Goal: Task Accomplishment & Management: Manage account settings

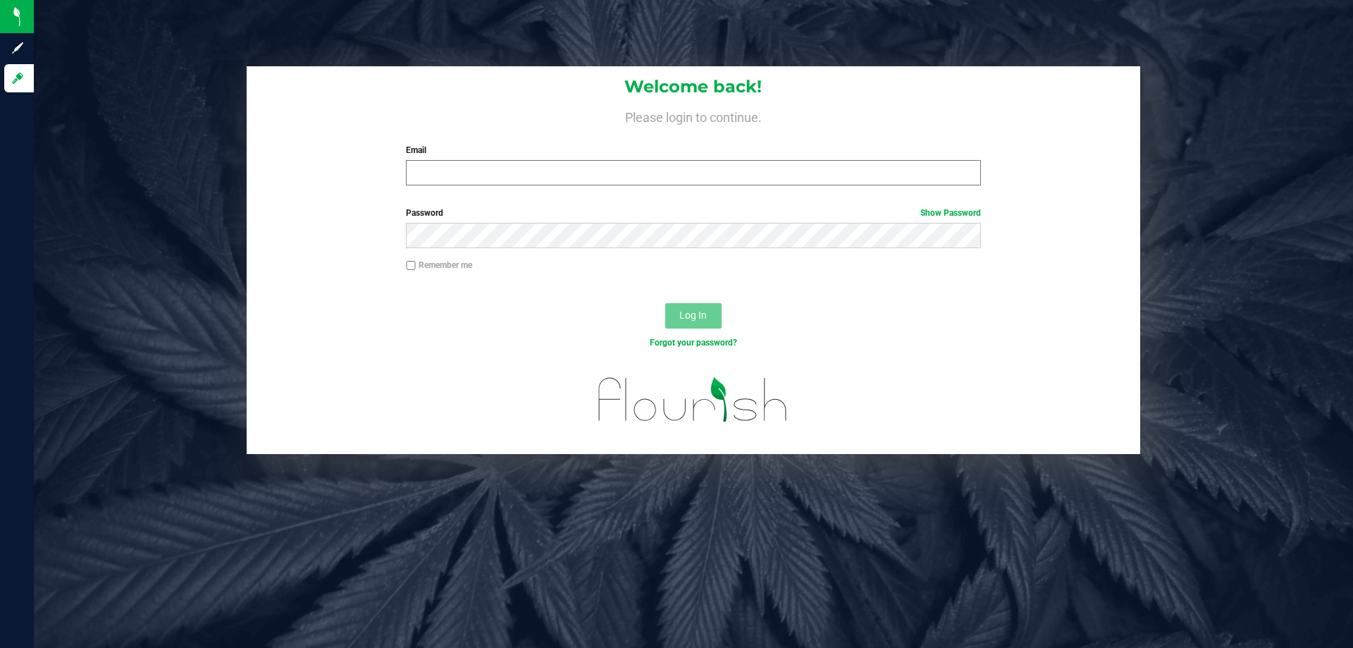
click at [488, 163] on input "Email" at bounding box center [693, 172] width 574 height 25
type input "[PERSON_NAME][EMAIL_ADDRESS][DOMAIN_NAME]"
click at [665, 303] on button "Log In" at bounding box center [693, 315] width 56 height 25
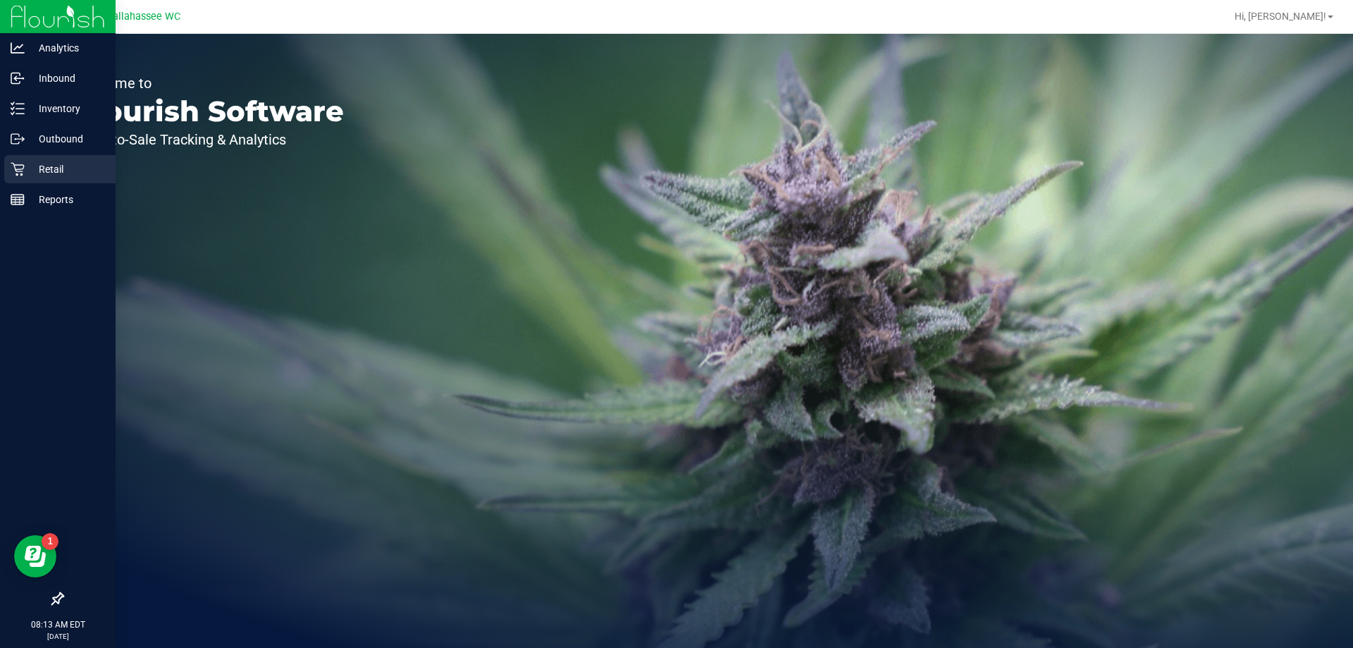
click at [23, 177] on div "Retail" at bounding box center [59, 169] width 111 height 28
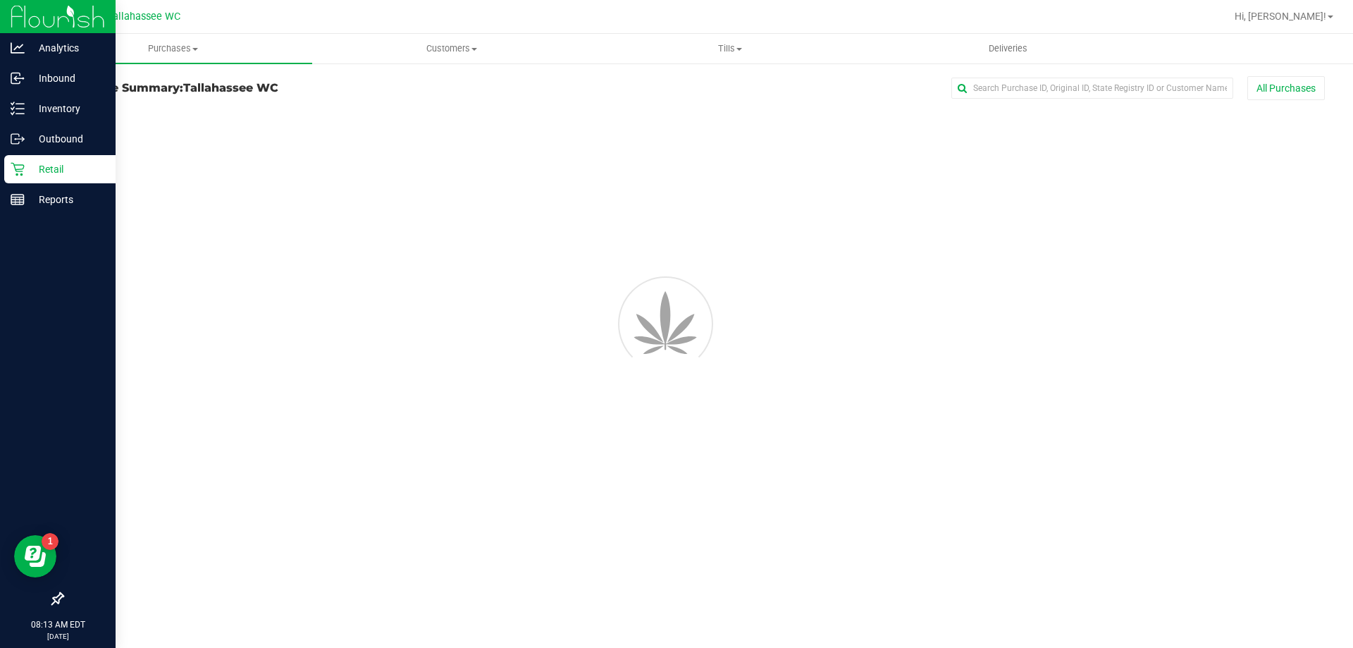
click at [26, 183] on link "Retail" at bounding box center [58, 170] width 116 height 30
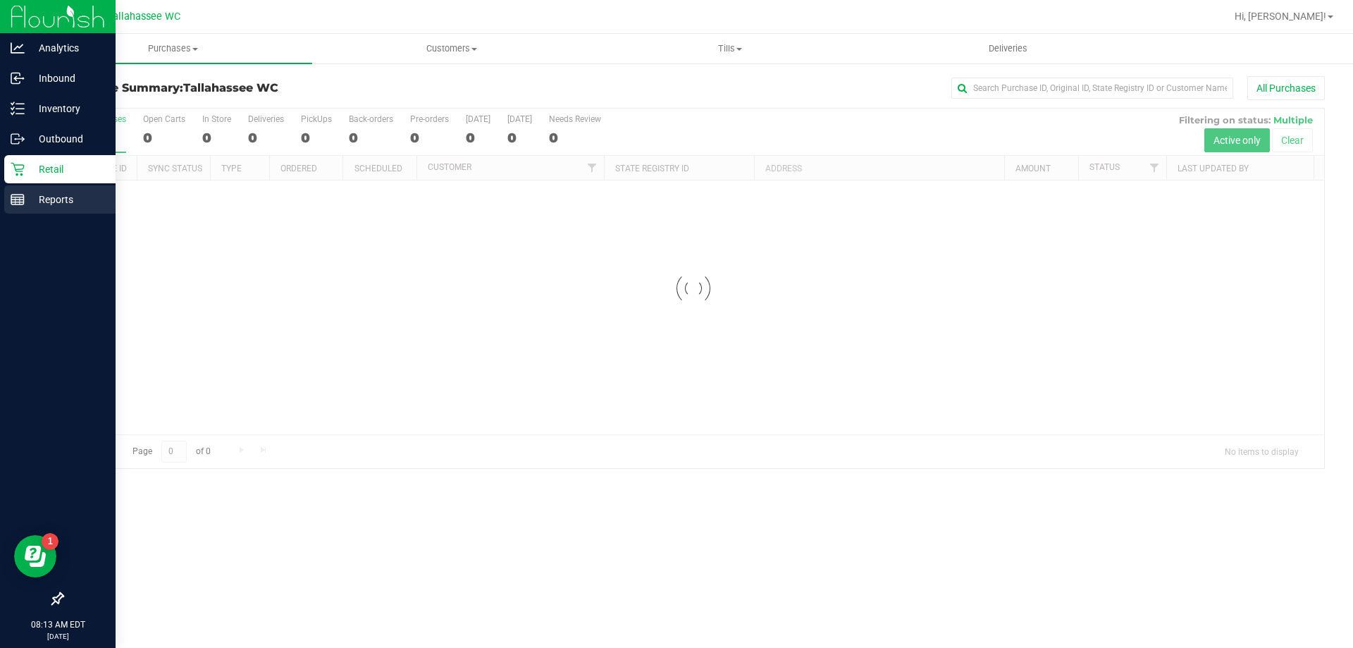
click at [29, 191] on p "Reports" at bounding box center [67, 199] width 85 height 17
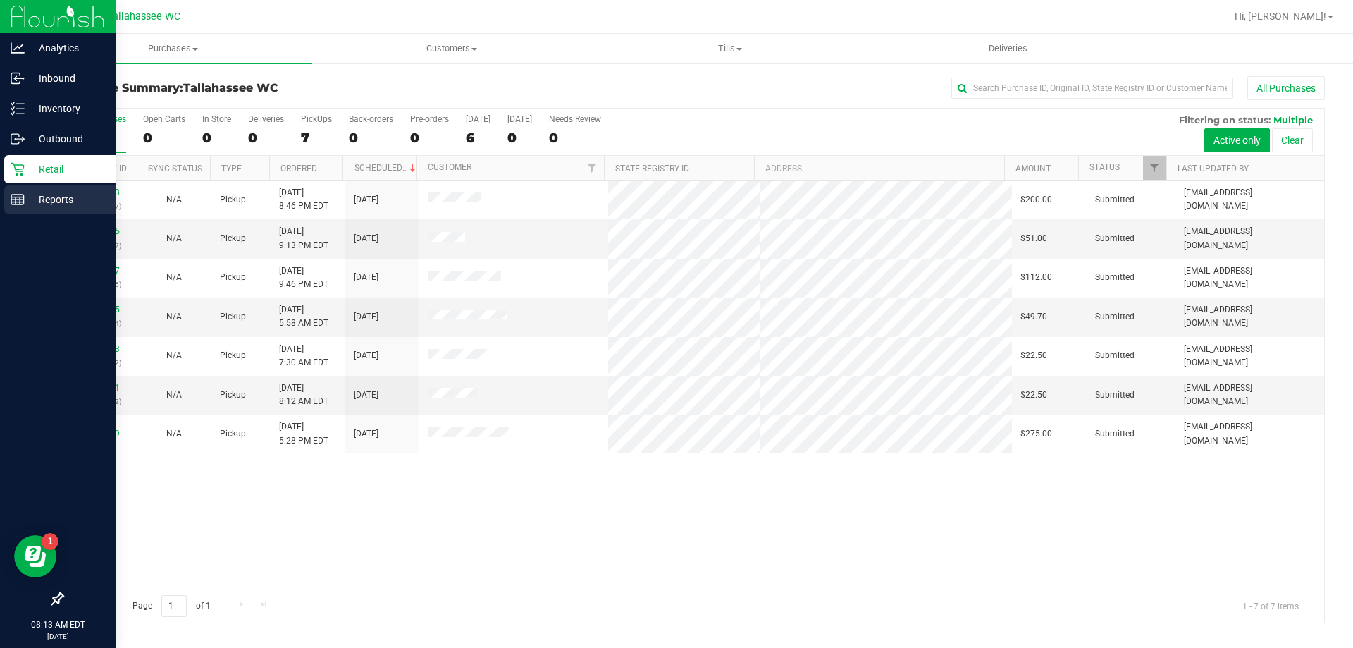
click at [26, 200] on p "Reports" at bounding box center [67, 199] width 85 height 17
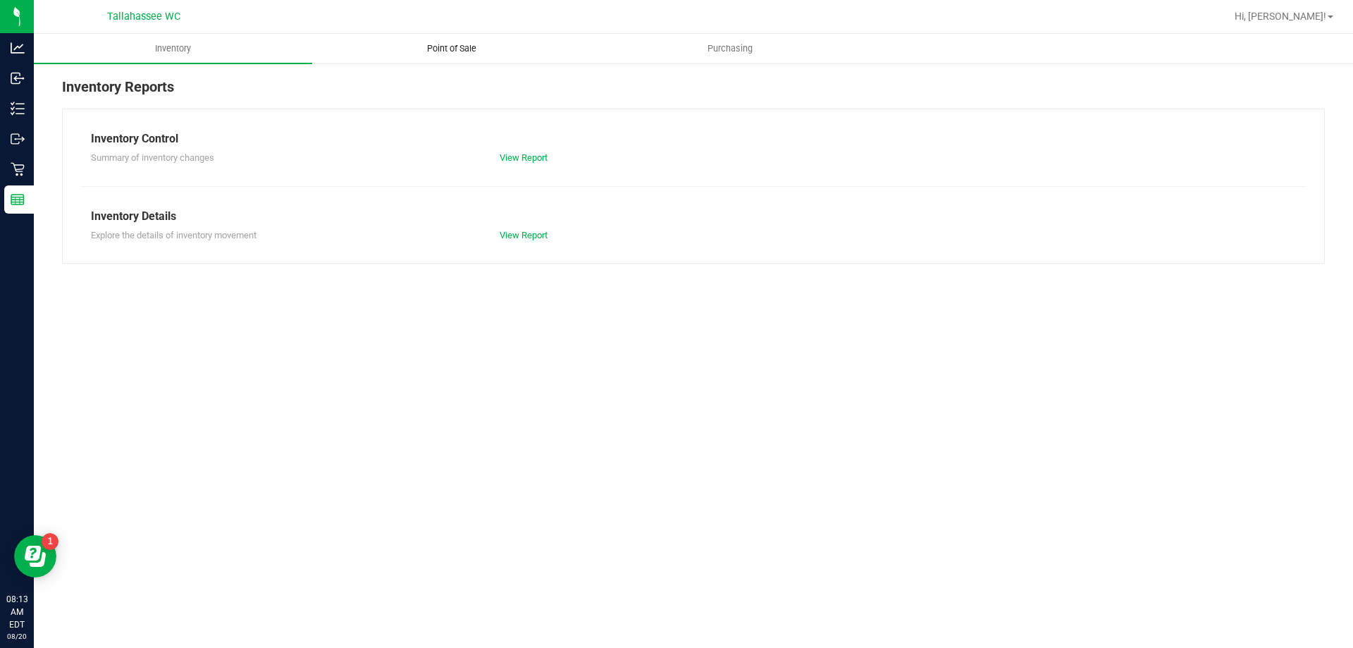
click at [459, 46] on span "Point of Sale" at bounding box center [451, 48] width 87 height 13
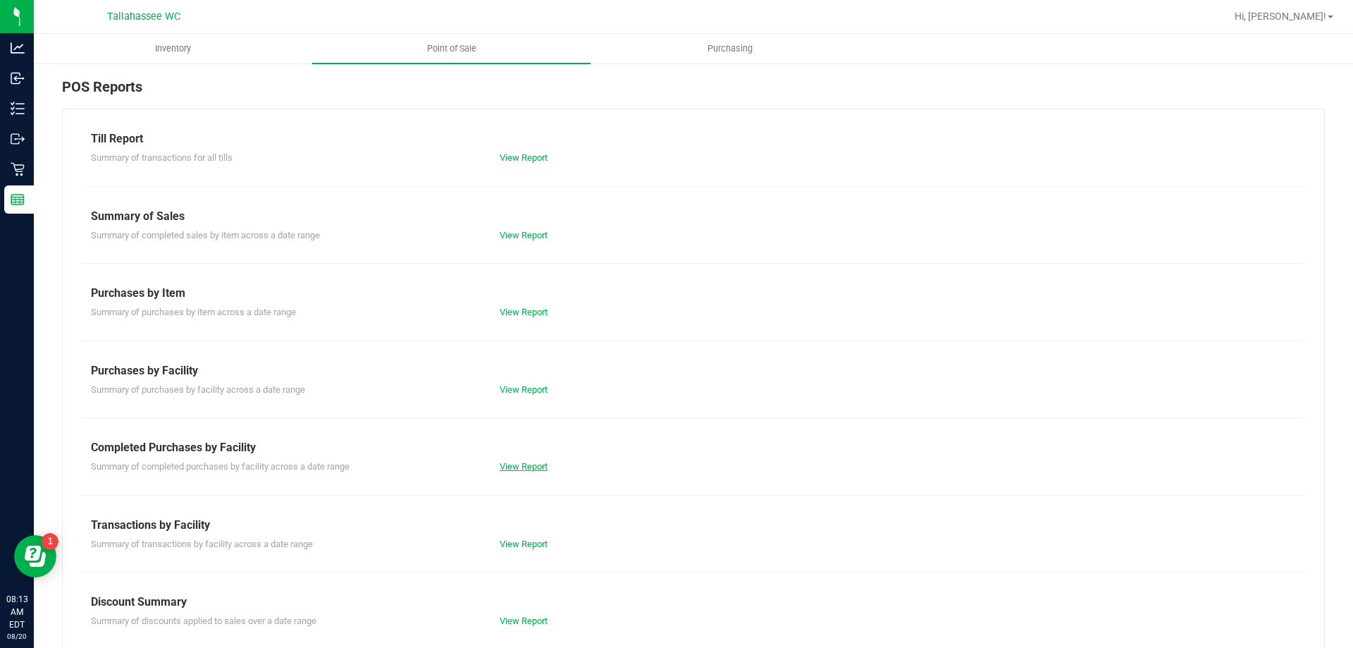
click at [529, 466] on link "View Report" at bounding box center [524, 466] width 48 height 11
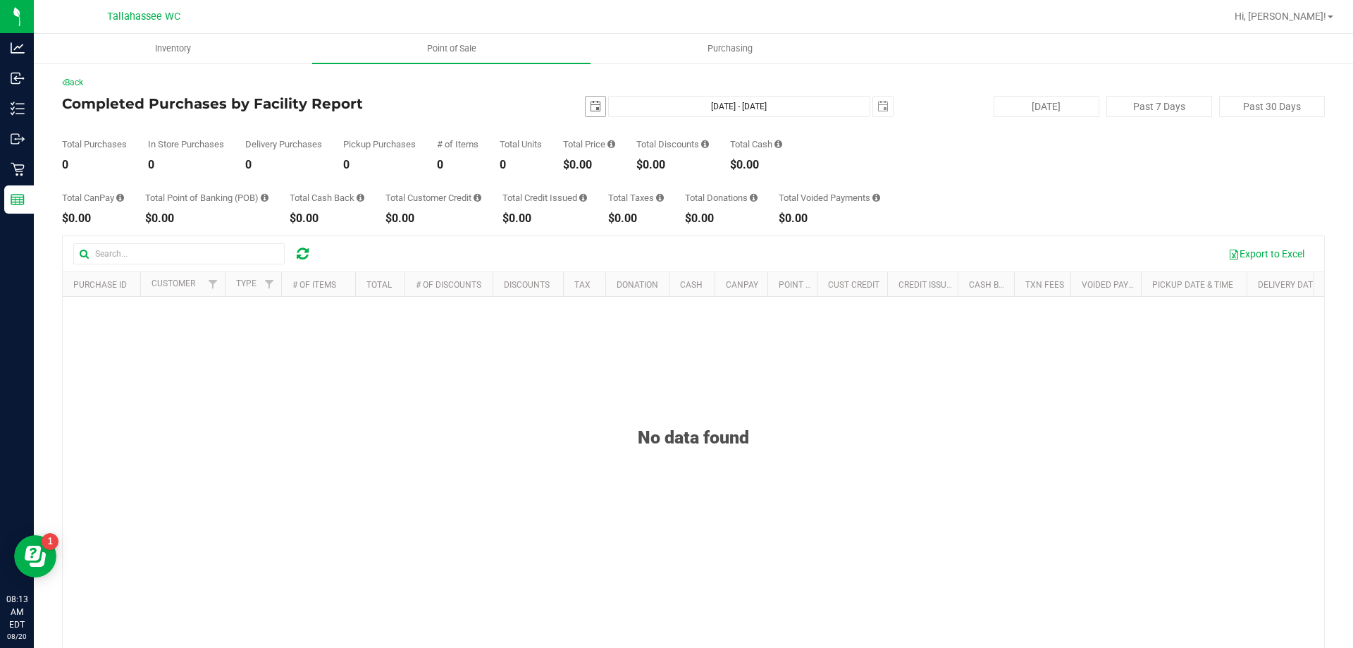
click at [590, 109] on span "select" at bounding box center [595, 106] width 11 height 11
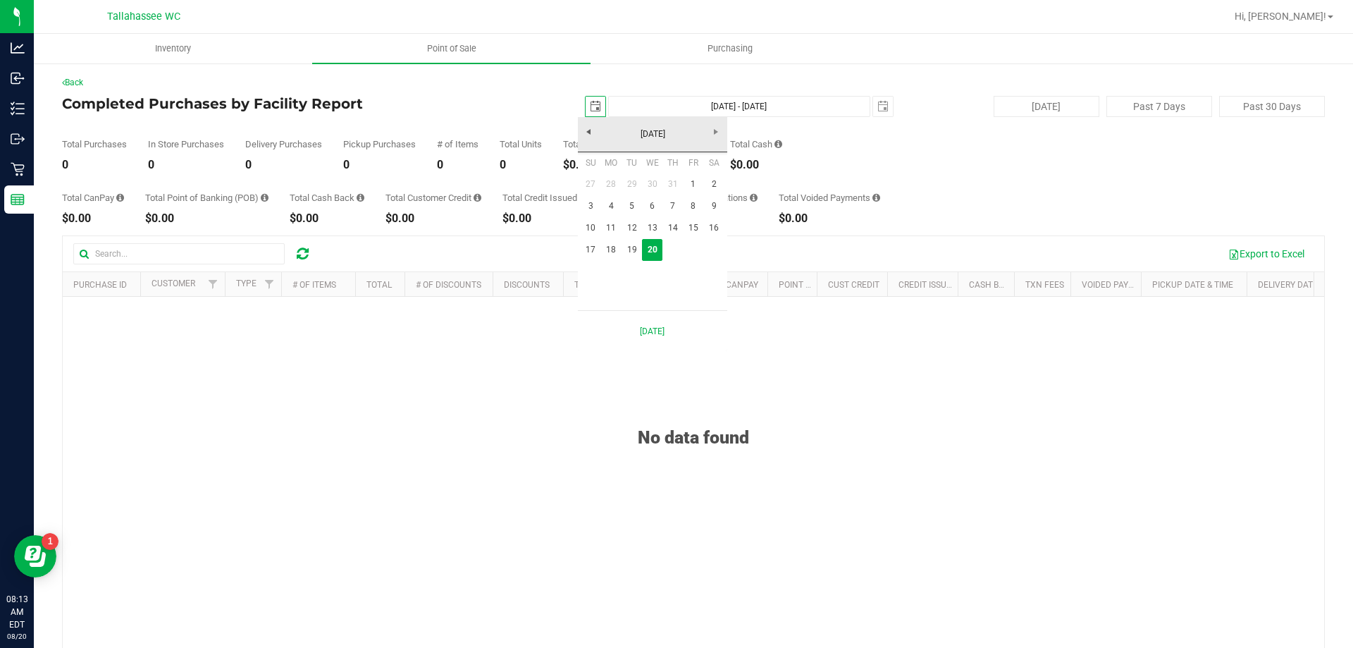
scroll to position [0, 35]
click at [626, 245] on link "19" at bounding box center [631, 250] width 20 height 22
type input "2025-08-19"
type input "Aug 19, 2025 - Aug 20, 2025"
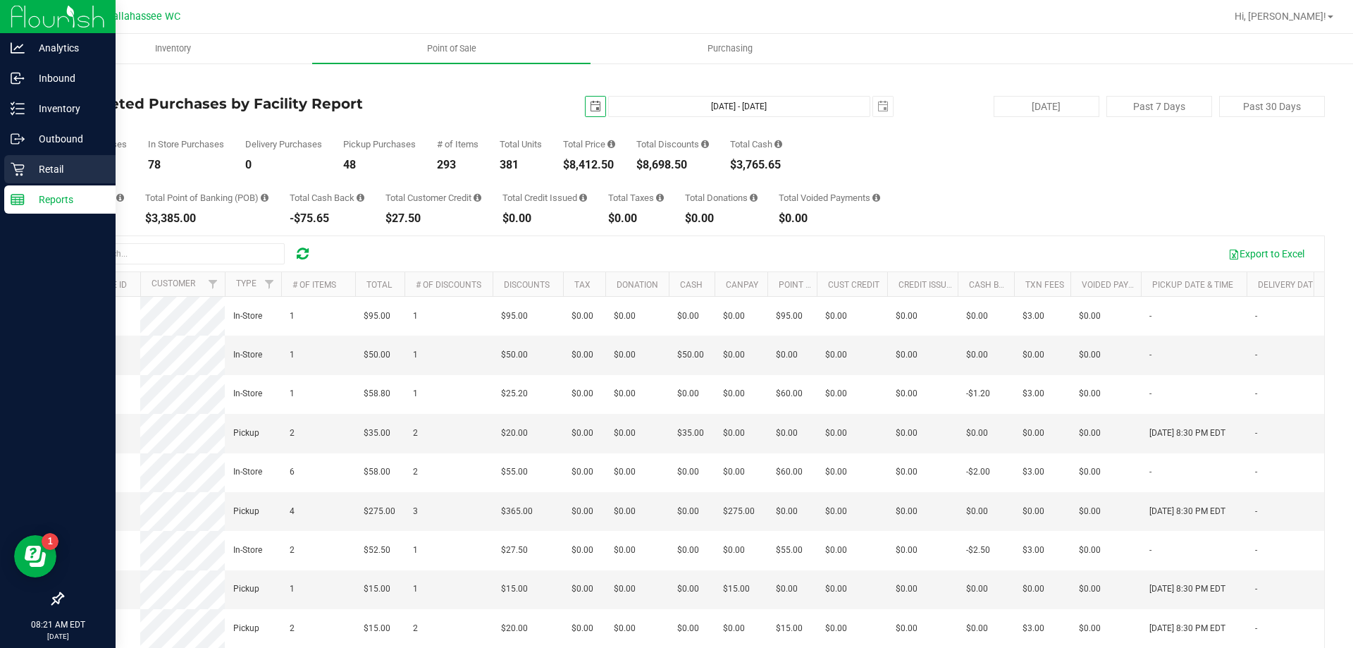
click at [29, 167] on p "Retail" at bounding box center [67, 169] width 85 height 17
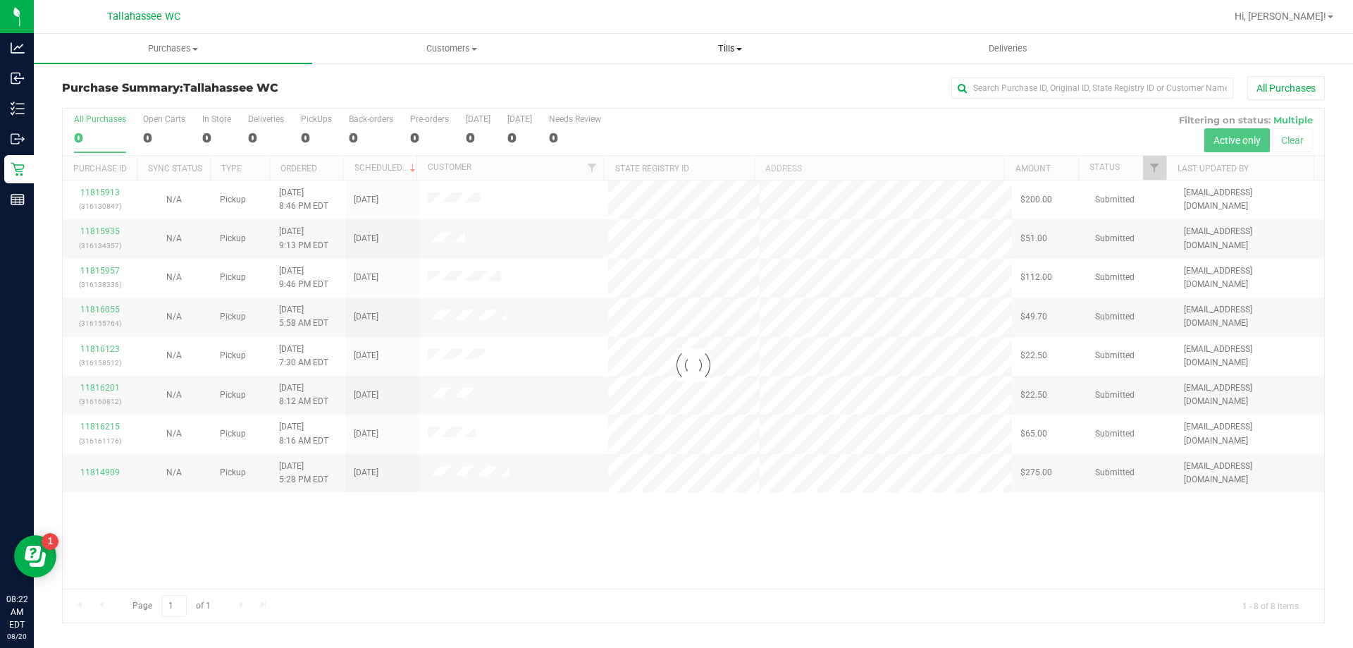
click at [717, 55] on uib-tab-heading "Tills Manage tills Reconcile e-payments" at bounding box center [729, 49] width 277 height 28
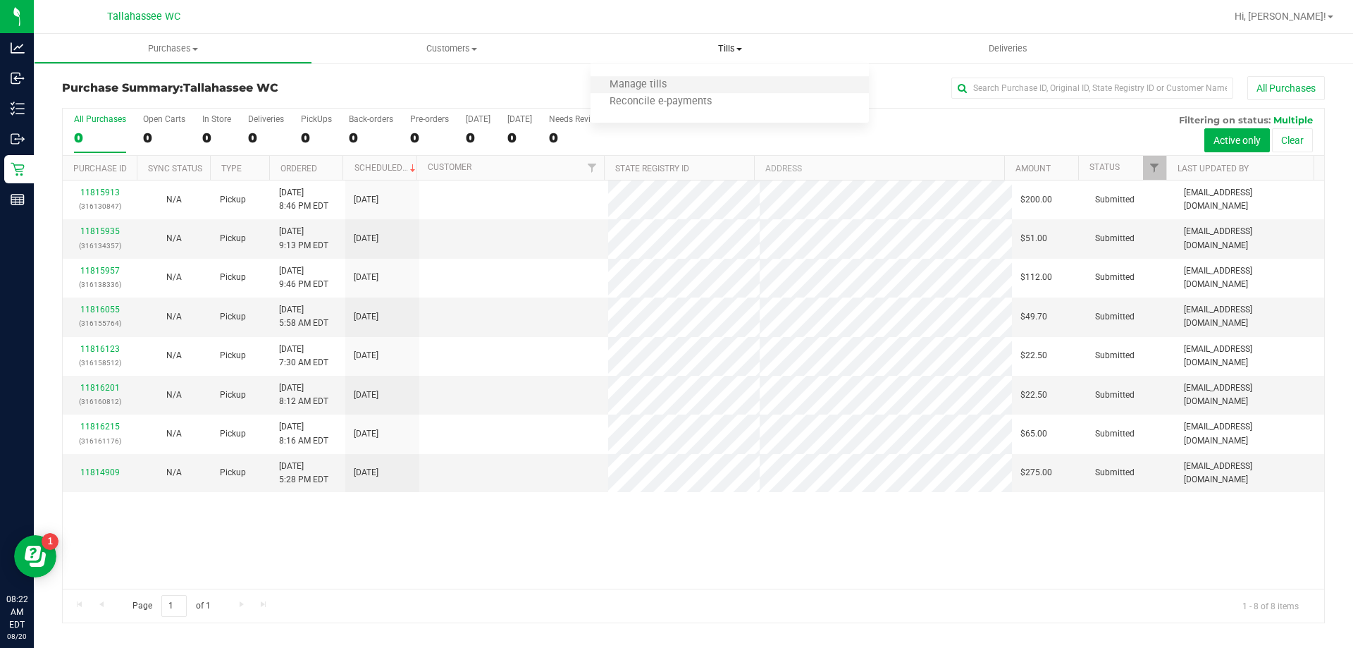
click at [684, 84] on li "Manage tills" at bounding box center [729, 85] width 278 height 17
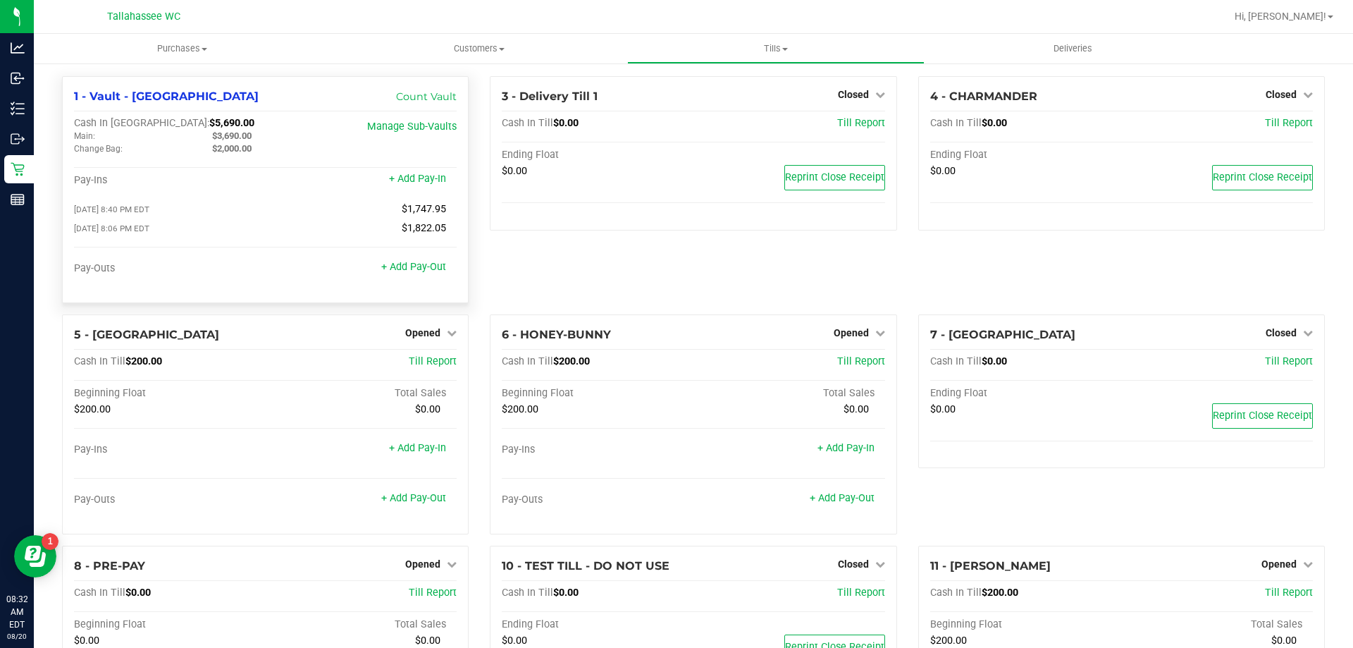
click at [233, 136] on span "$3,690.00" at bounding box center [231, 135] width 39 height 11
copy span "3,690.00"
click at [196, 50] on span "Purchases" at bounding box center [182, 48] width 297 height 13
click at [82, 102] on span "Fulfillment" at bounding box center [77, 102] width 87 height 12
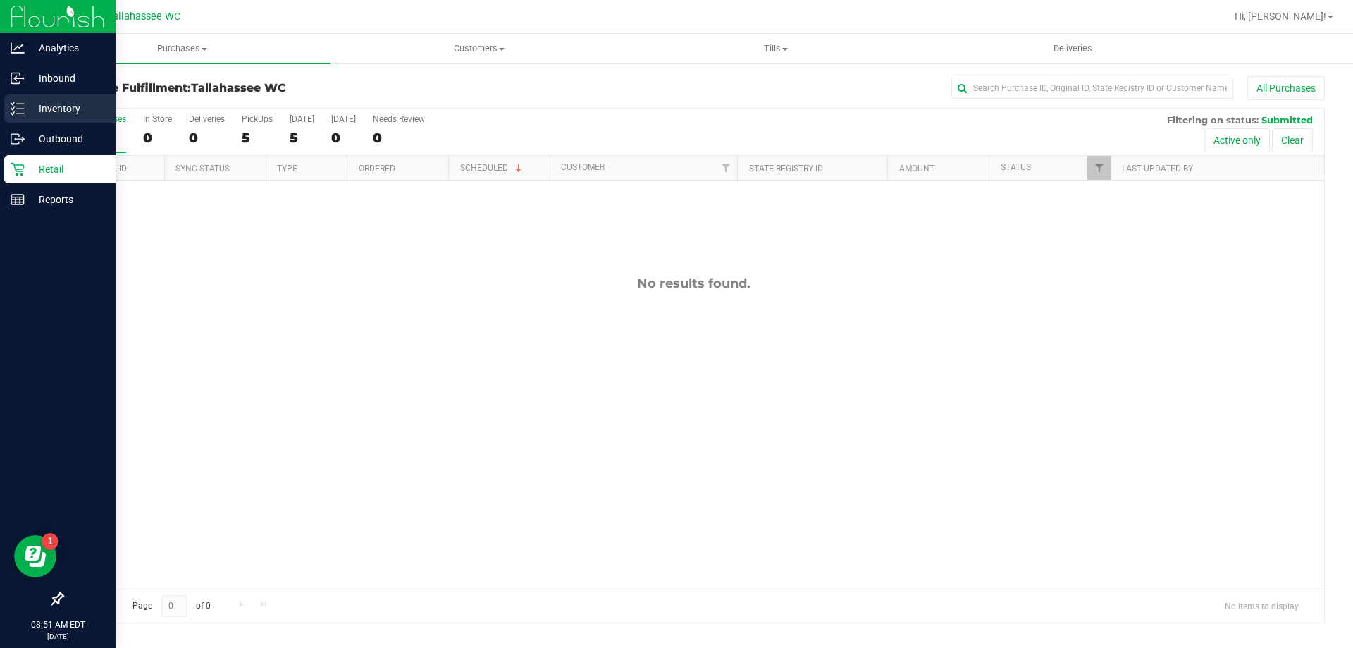
click at [41, 108] on p "Inventory" at bounding box center [67, 108] width 85 height 17
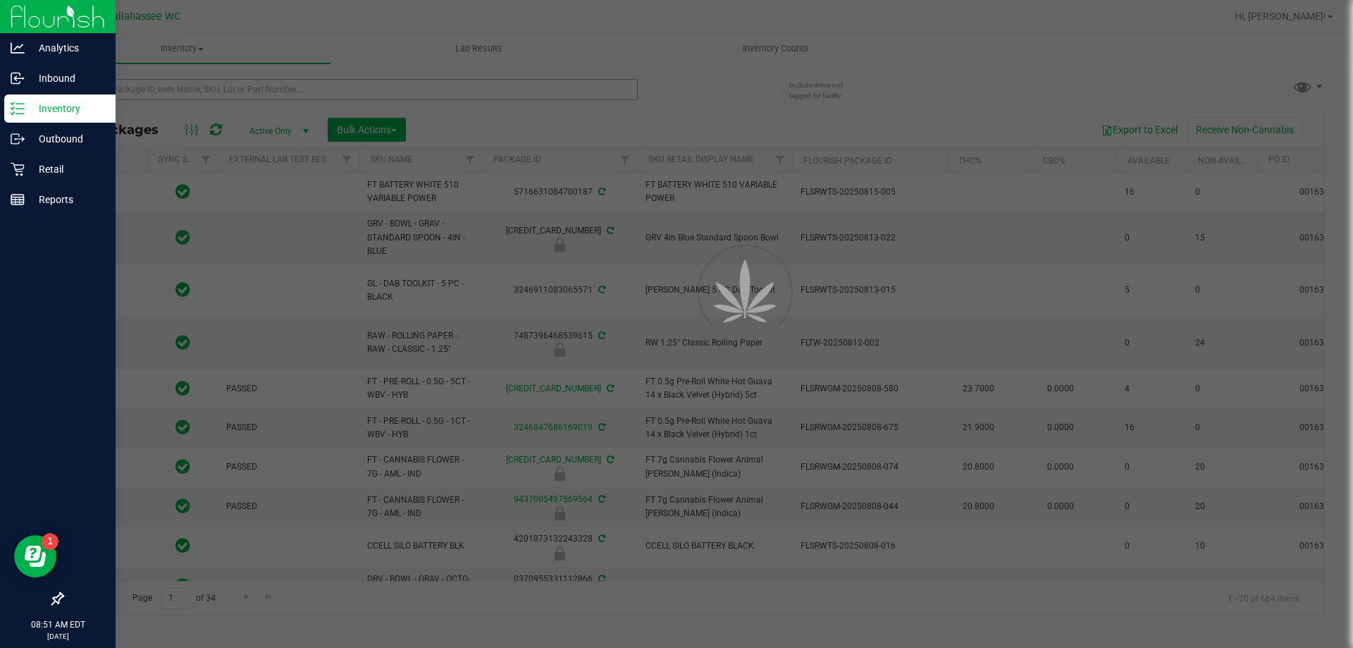
click at [357, 87] on div at bounding box center [676, 324] width 1353 height 648
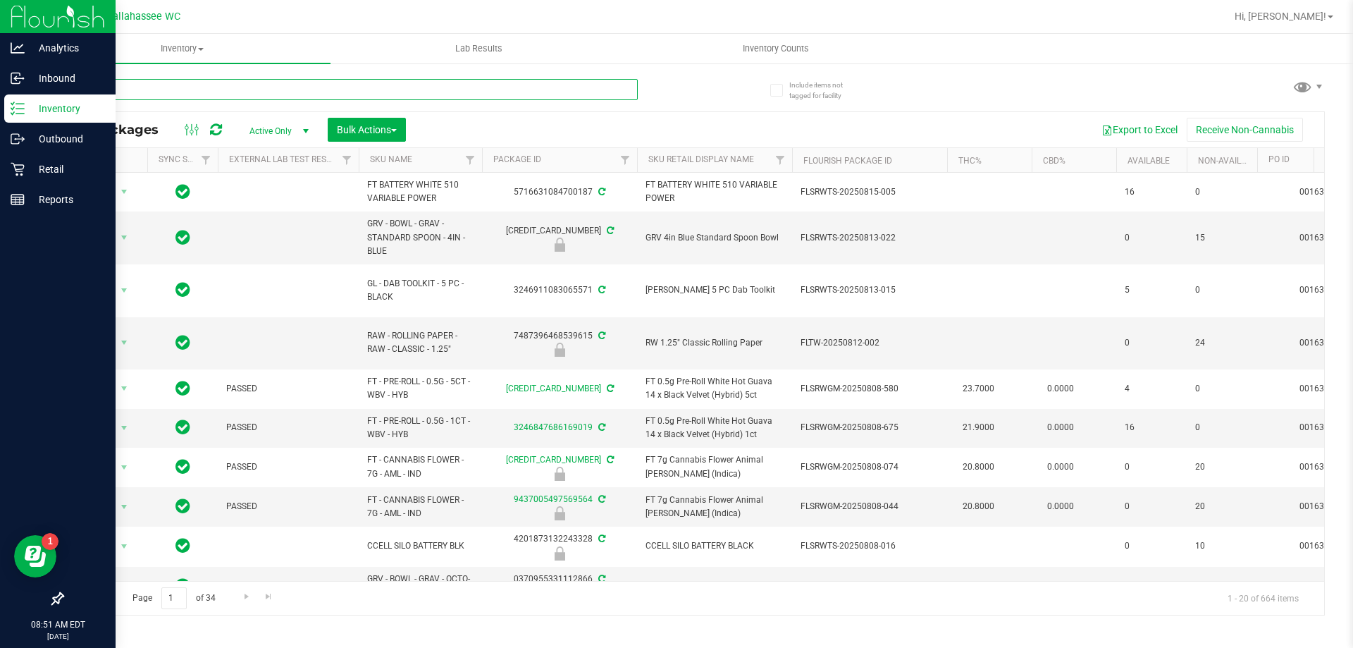
click at [485, 94] on input "text" at bounding box center [350, 89] width 576 height 21
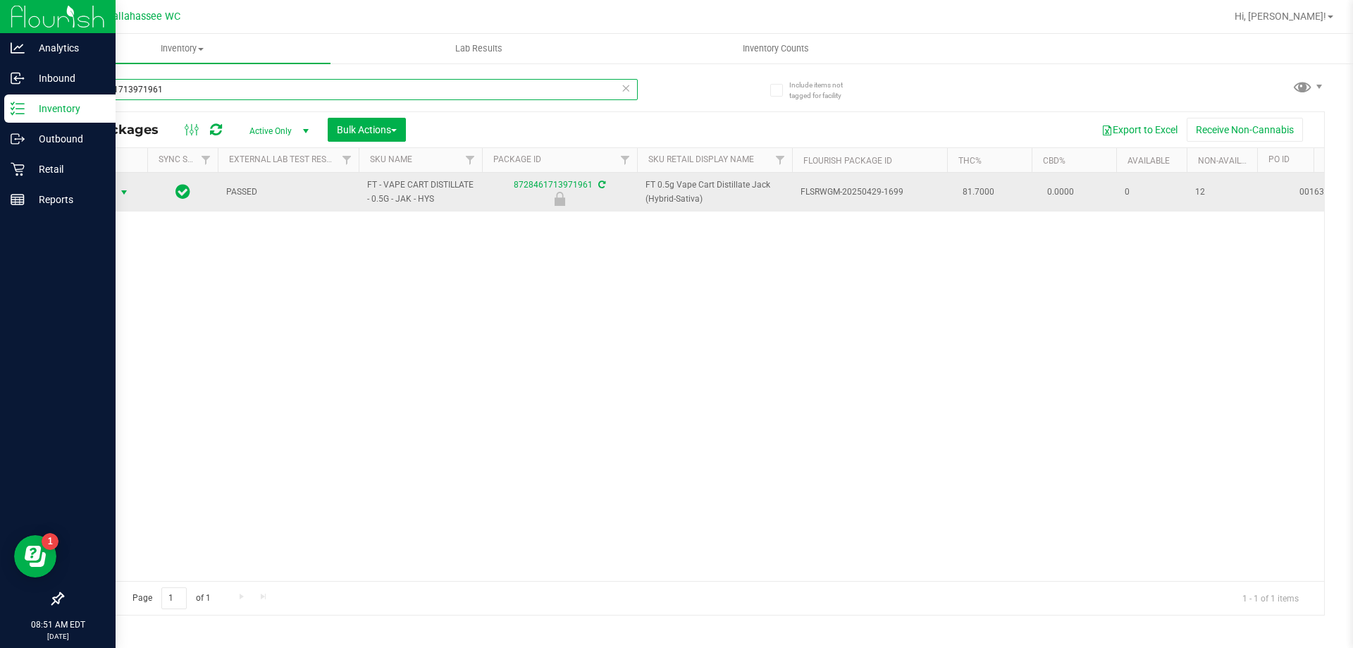
type input "8728461713971961"
click at [125, 191] on span "select" at bounding box center [123, 192] width 11 height 11
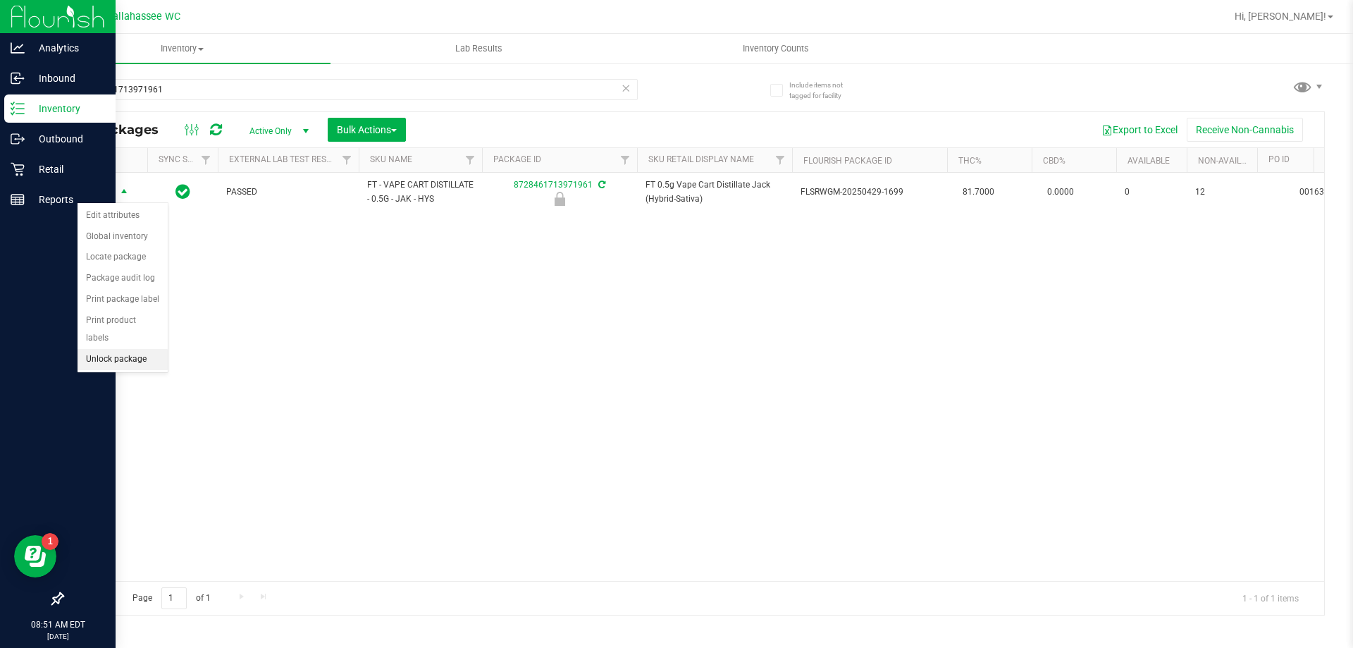
click at [129, 349] on li "Unlock package" at bounding box center [123, 359] width 90 height 21
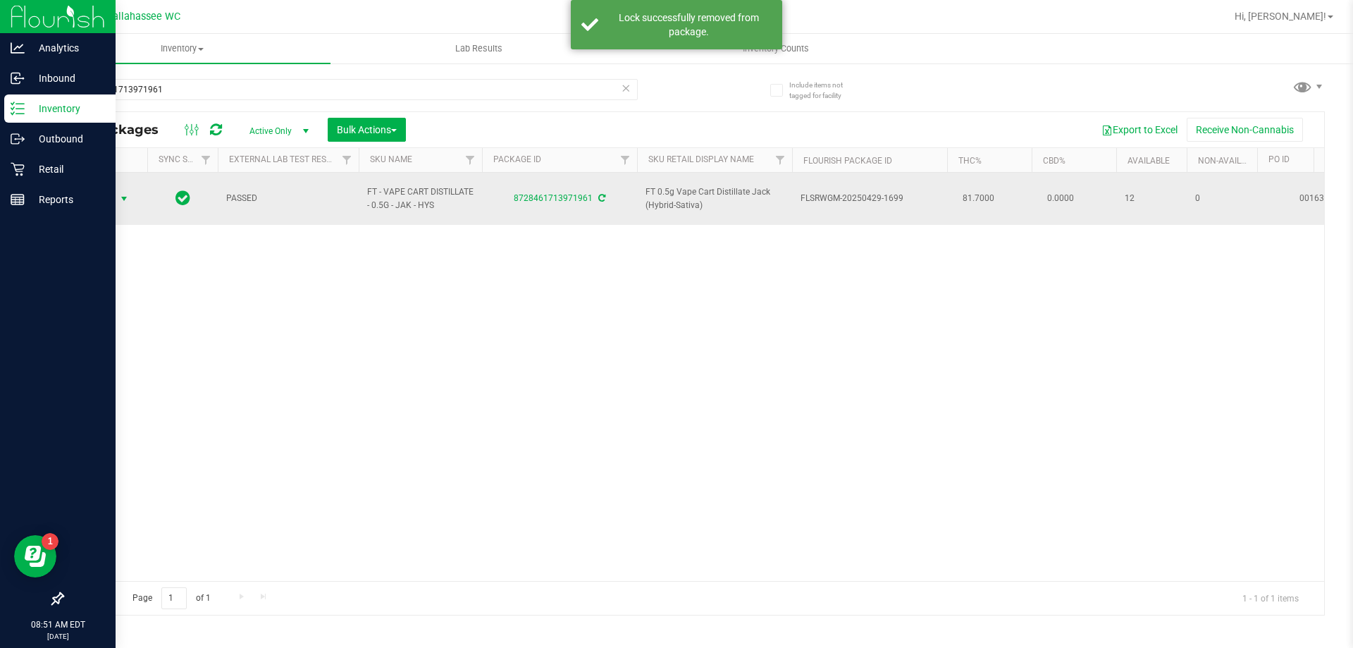
click at [103, 189] on span "Action" at bounding box center [96, 199] width 38 height 20
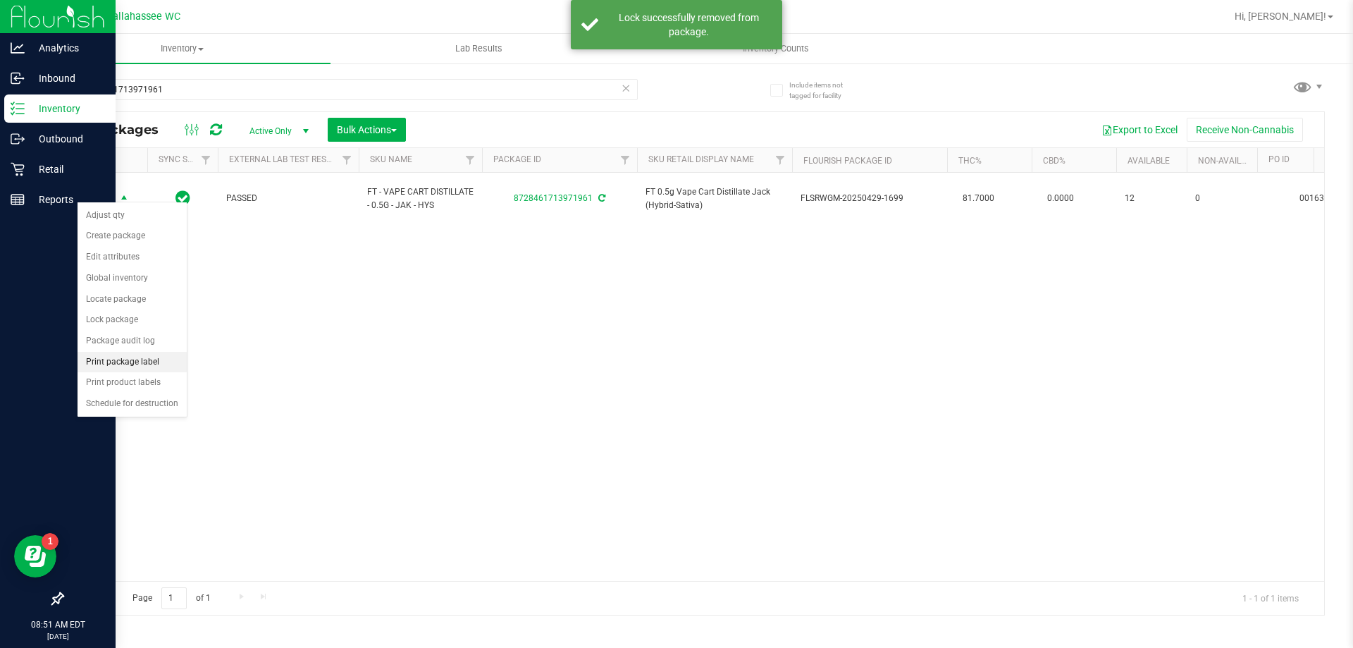
click at [147, 361] on li "Print package label" at bounding box center [132, 362] width 109 height 21
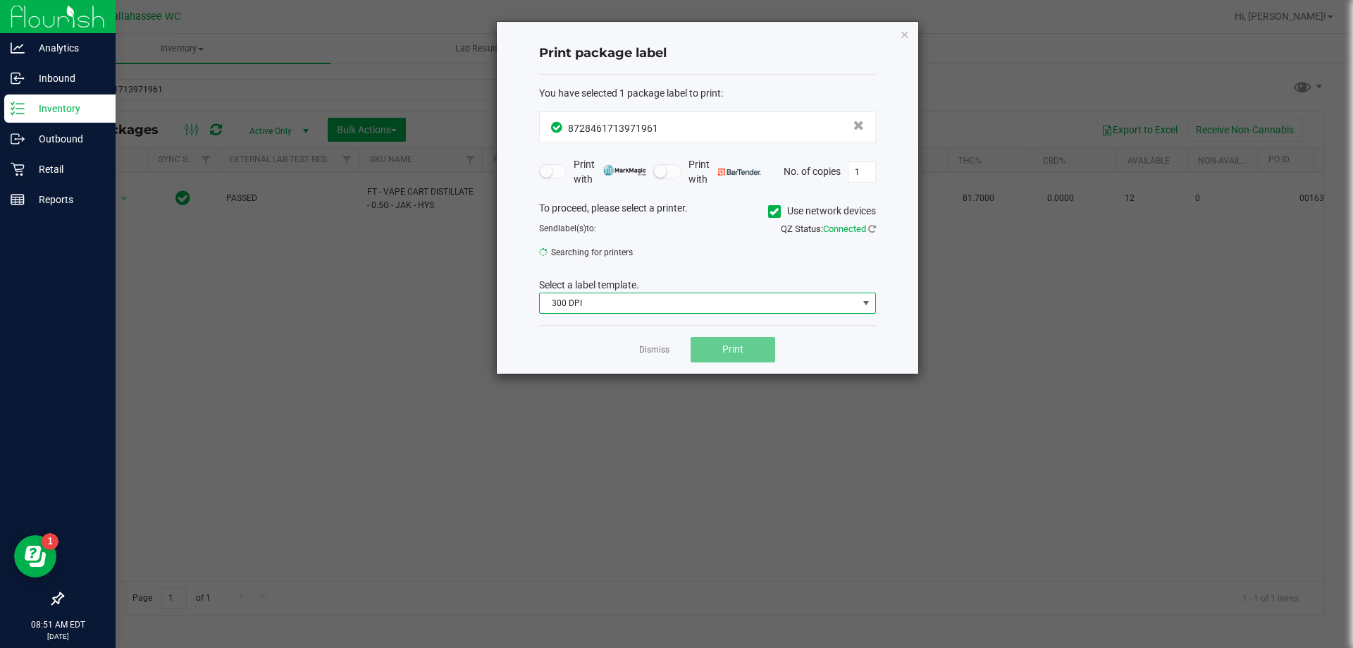
click at [741, 311] on span "300 DPI" at bounding box center [699, 303] width 318 height 20
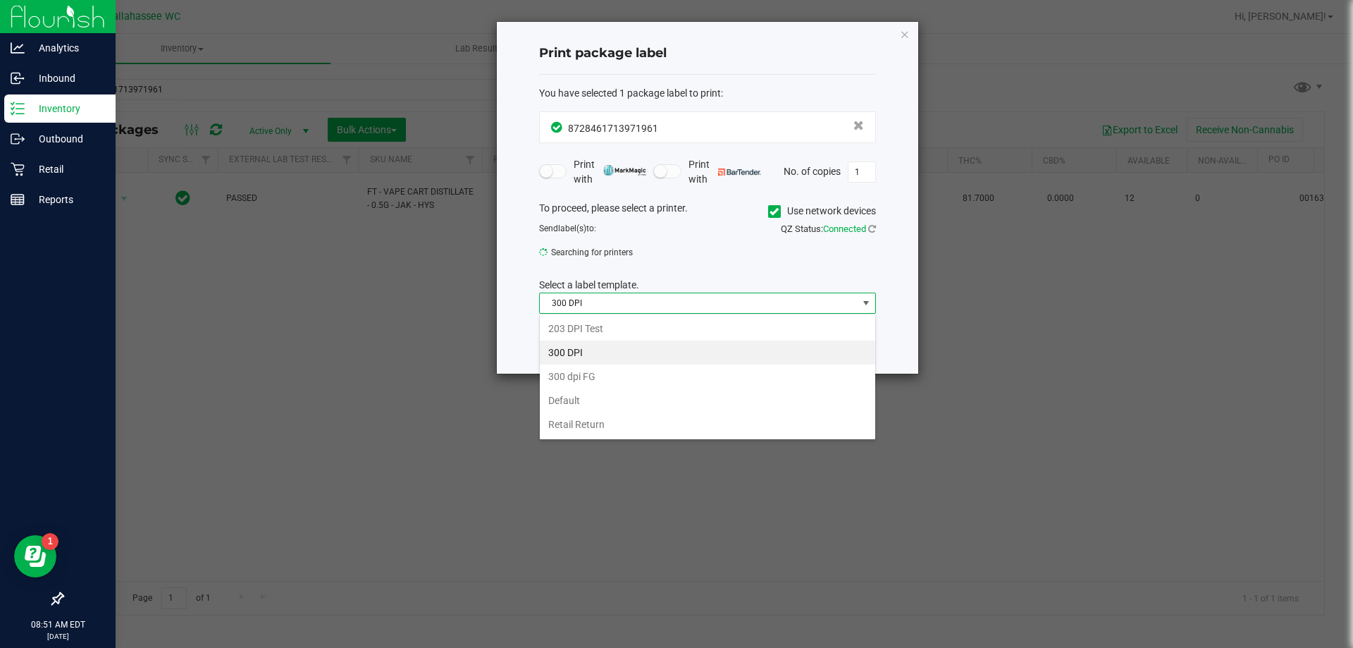
scroll to position [21, 337]
click at [618, 324] on li "203 DPI Test" at bounding box center [707, 328] width 335 height 24
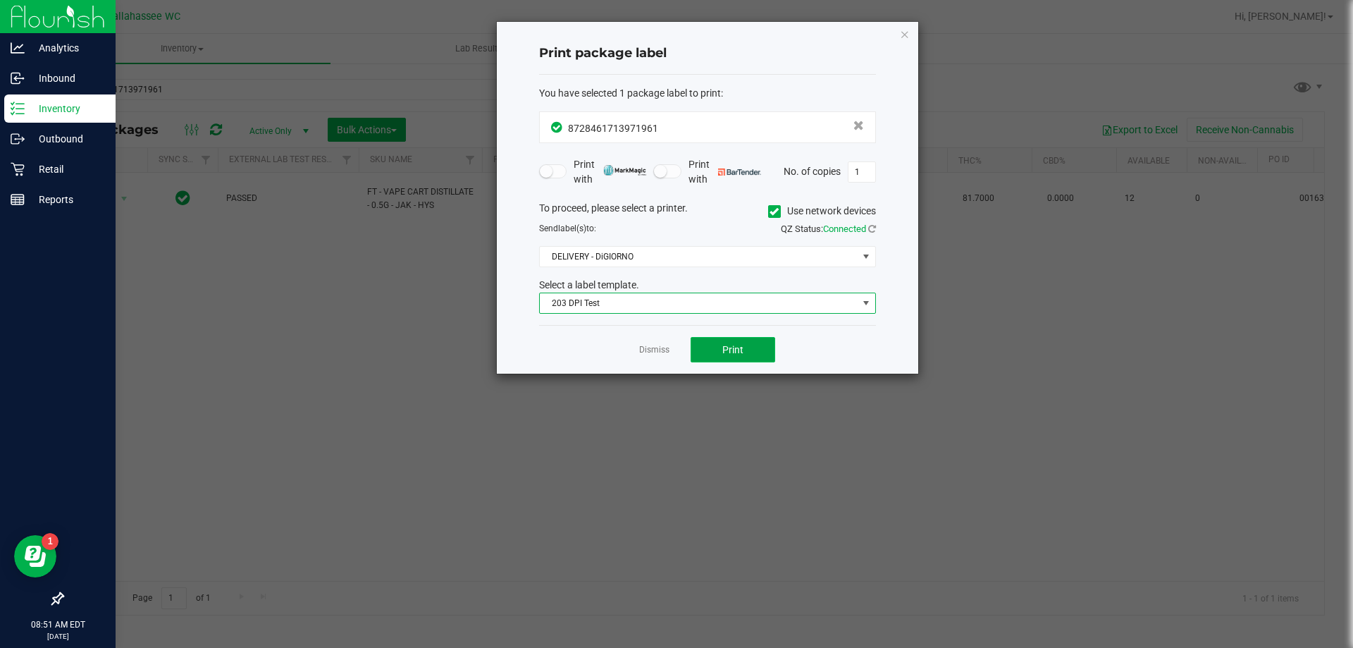
click at [742, 340] on button "Print" at bounding box center [733, 349] width 85 height 25
click at [908, 32] on icon "button" at bounding box center [905, 33] width 10 height 17
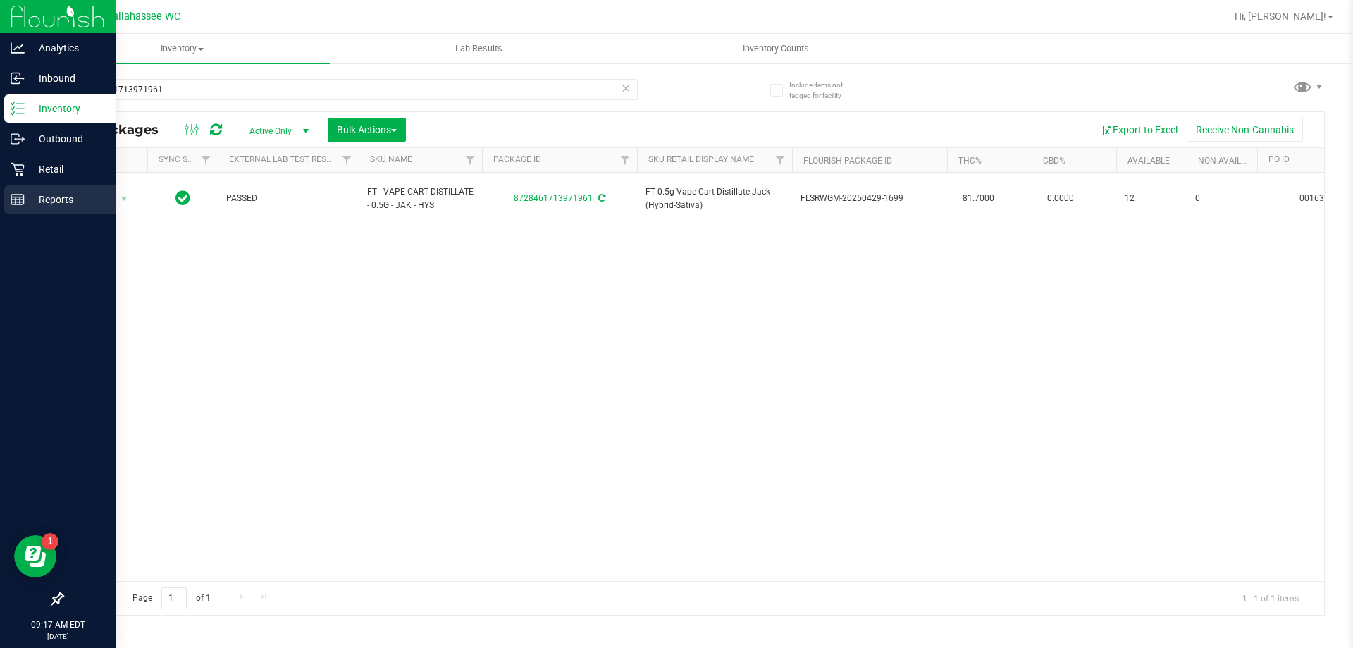
click at [32, 202] on p "Reports" at bounding box center [67, 199] width 85 height 17
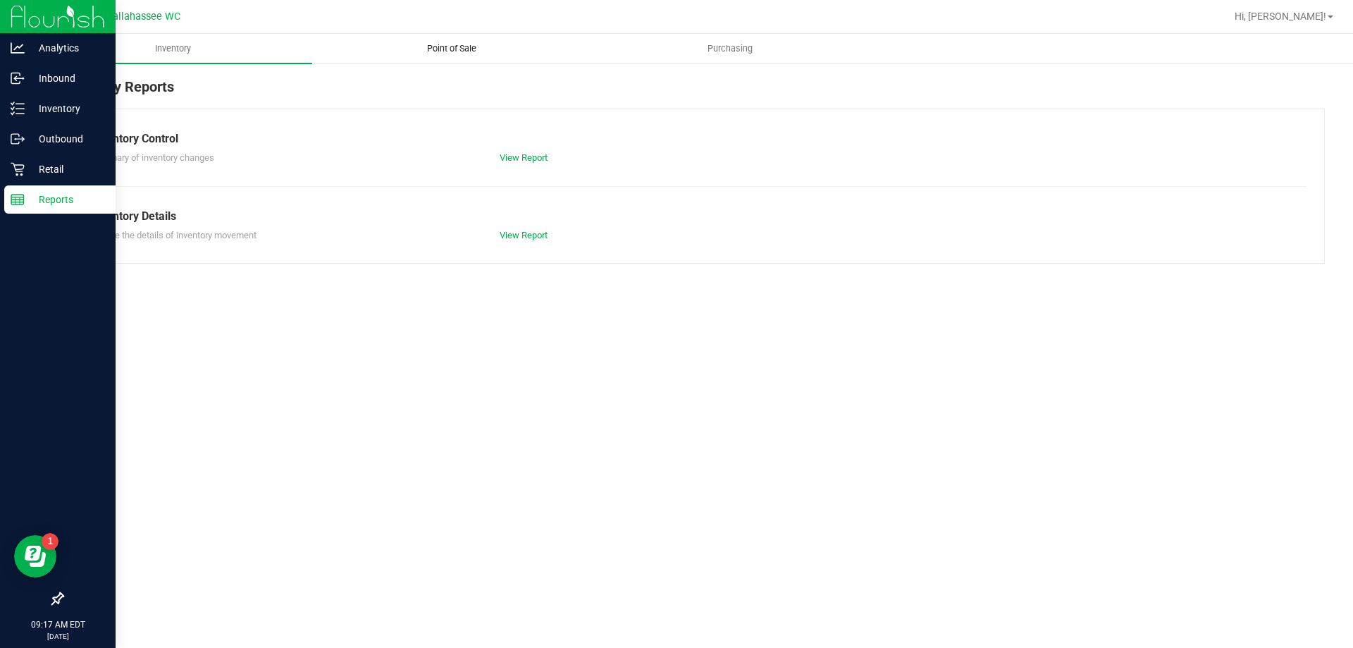
click at [469, 46] on span "Point of Sale" at bounding box center [451, 48] width 87 height 13
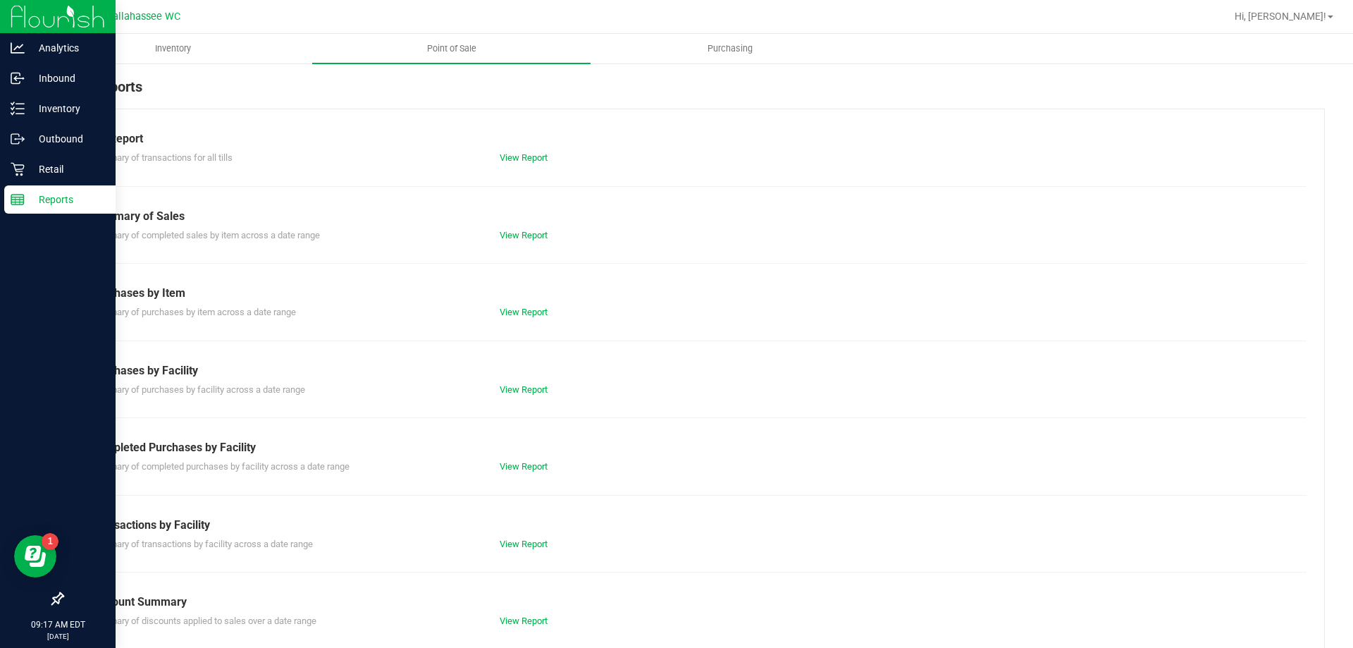
click at [542, 460] on div "View Report" at bounding box center [591, 466] width 204 height 14
click at [541, 466] on link "View Report" at bounding box center [524, 466] width 48 height 11
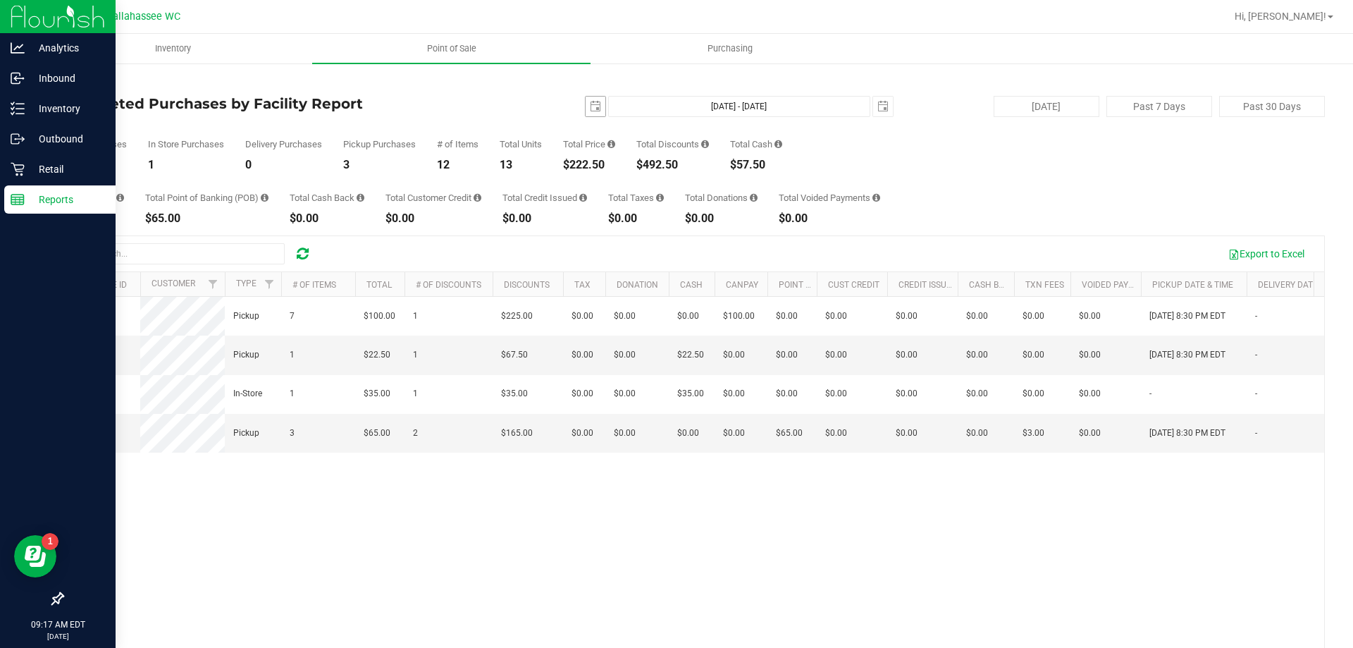
click at [596, 108] on span "select" at bounding box center [596, 107] width 20 height 20
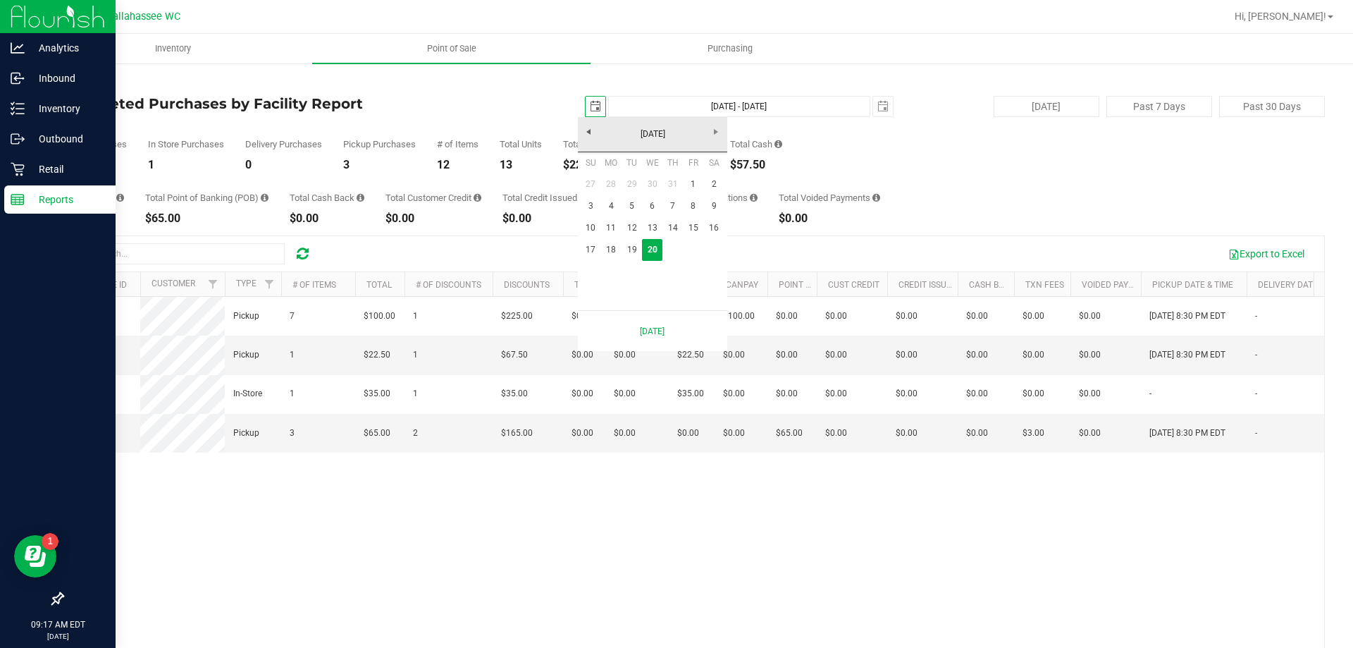
scroll to position [0, 35]
click at [593, 178] on link "27" at bounding box center [591, 184] width 20 height 22
type input "2025-07-27"
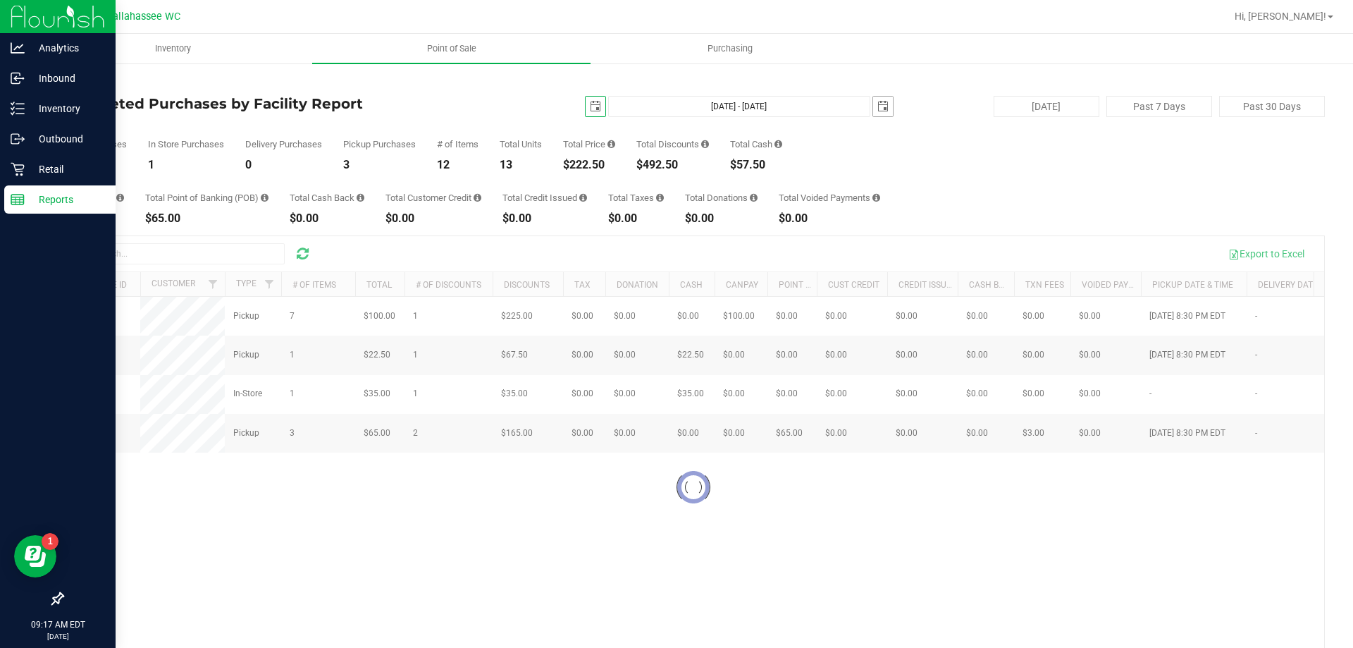
click at [877, 104] on span "select" at bounding box center [882, 106] width 11 height 11
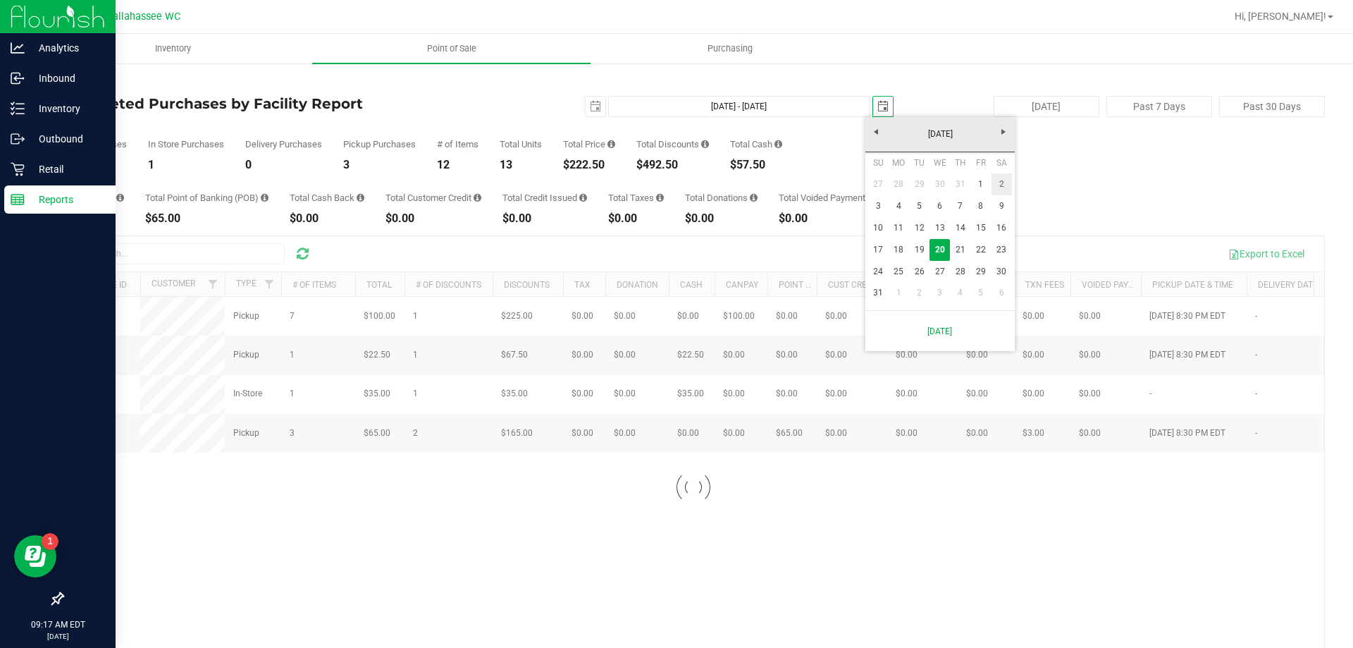
click at [1008, 188] on link "2" at bounding box center [1001, 184] width 20 height 22
type input "Jul 27, 2025 - Aug 2, 2025"
type input "2025-08-02"
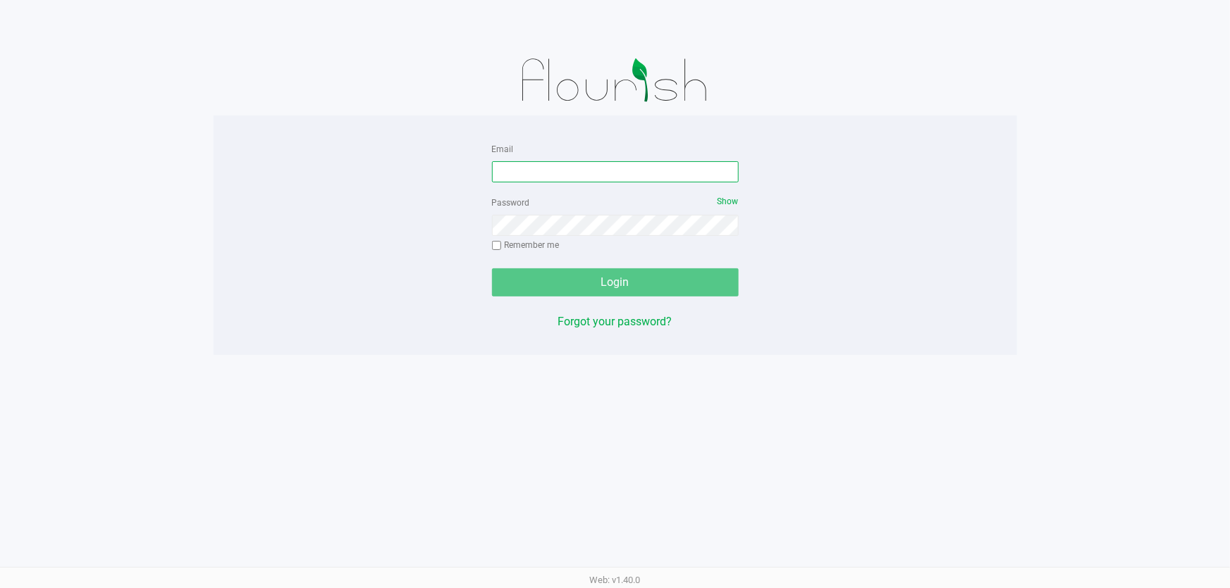
click at [640, 174] on input "Email" at bounding box center [615, 171] width 247 height 21
type input "[PERSON_NAME][EMAIL_ADDRESS][DOMAIN_NAME]"
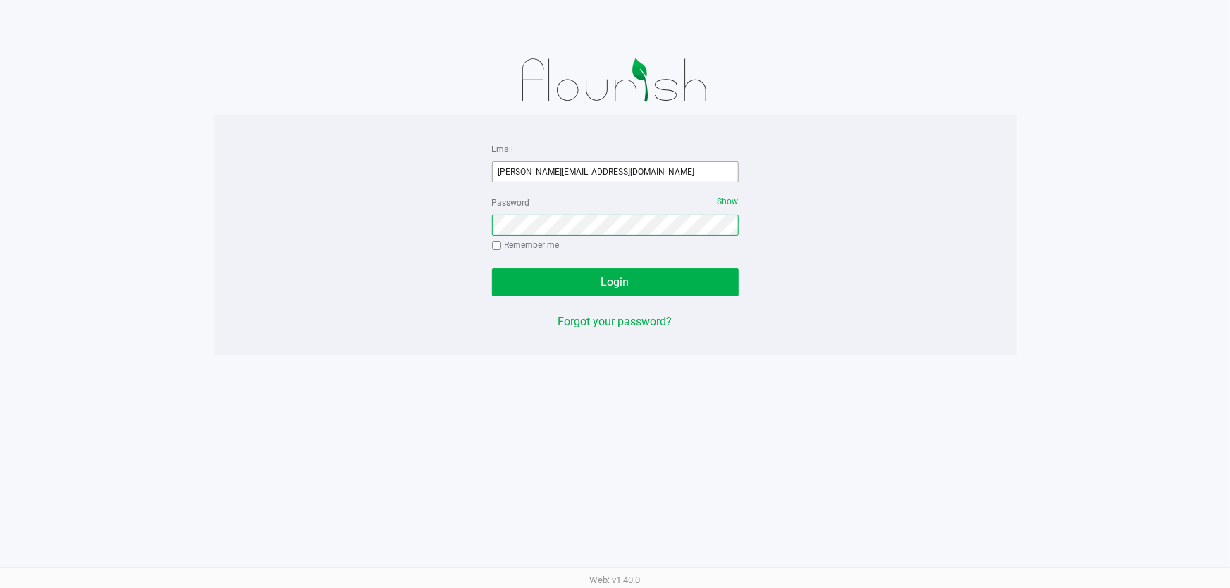
click at [492, 268] on button "Login" at bounding box center [615, 282] width 247 height 28
